Goal: Information Seeking & Learning: Learn about a topic

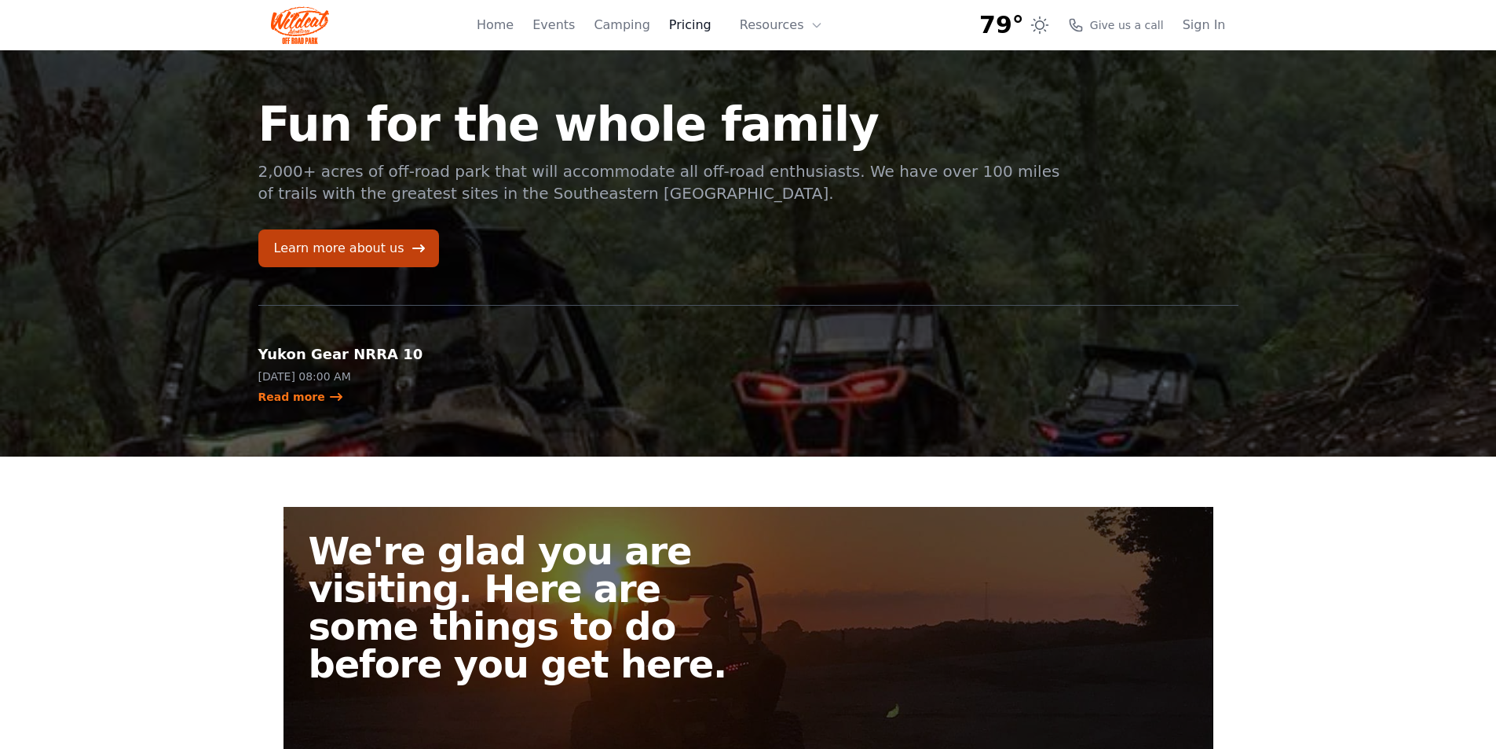
click at [694, 26] on link "Pricing" at bounding box center [690, 25] width 42 height 19
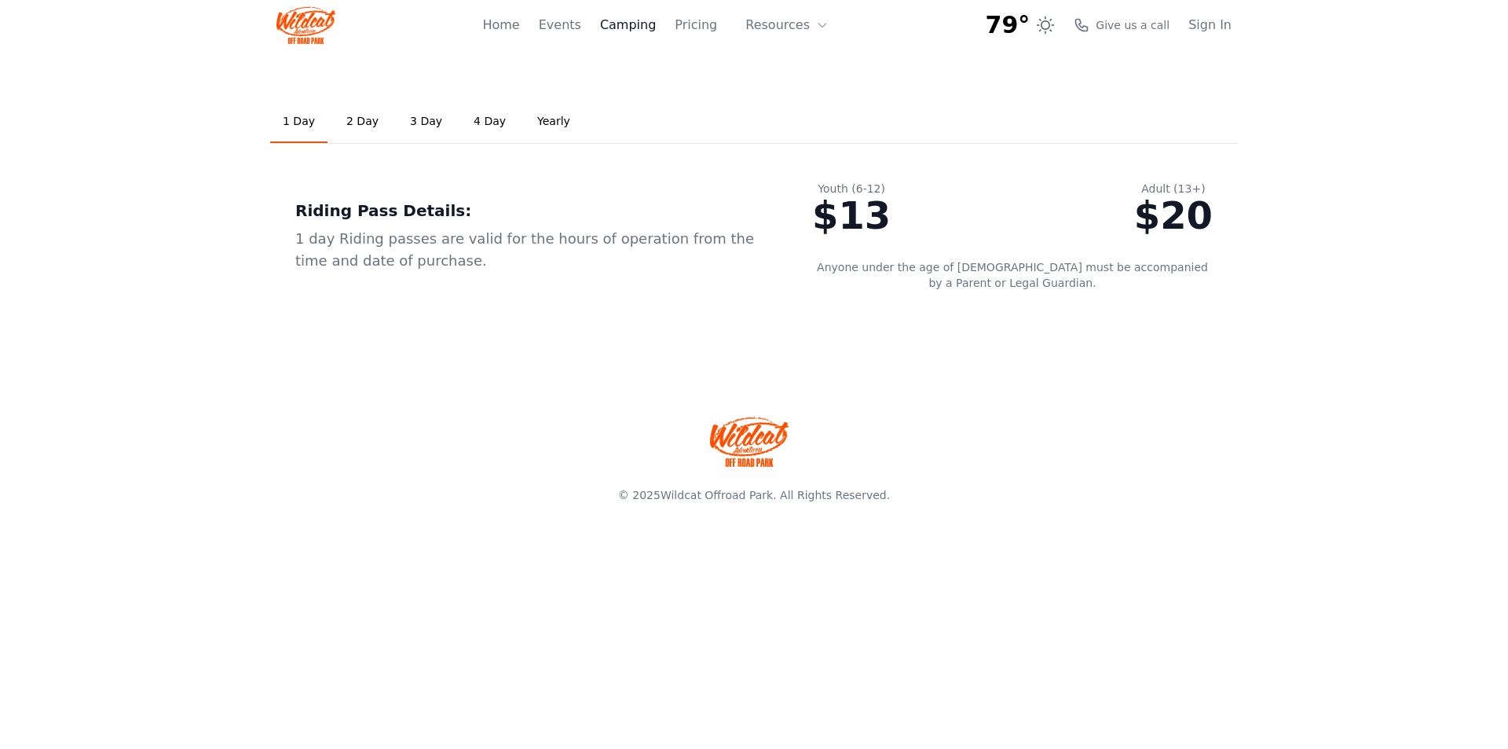
click at [628, 23] on link "Camping" at bounding box center [628, 25] width 56 height 19
